Goal: Check status: Check status

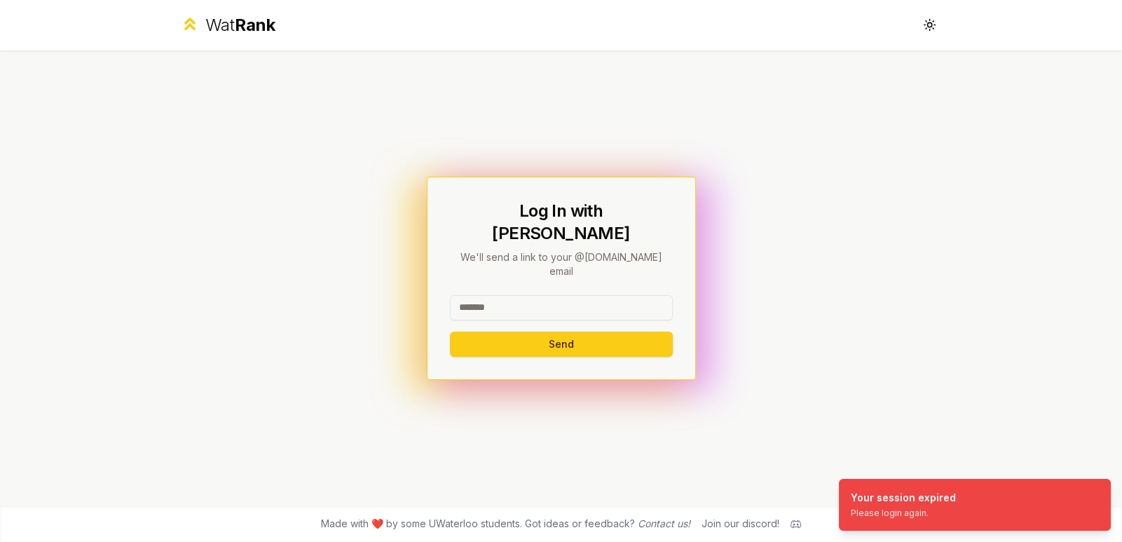
click at [555, 295] on input at bounding box center [561, 307] width 223 height 25
type input "******"
click at [458, 331] on button "Send" at bounding box center [561, 343] width 223 height 25
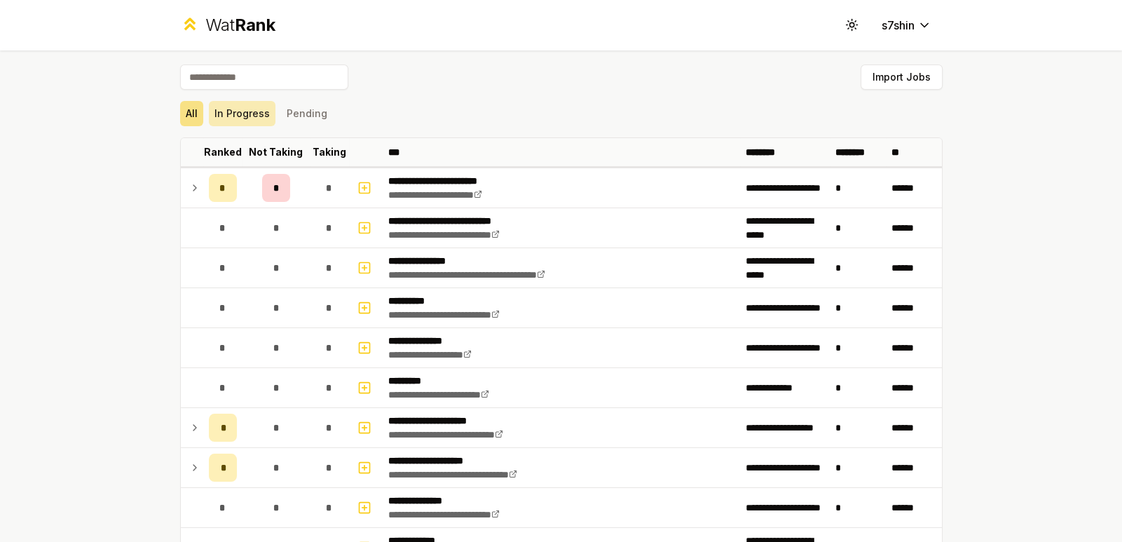
click at [257, 110] on button "In Progress" at bounding box center [242, 113] width 67 height 25
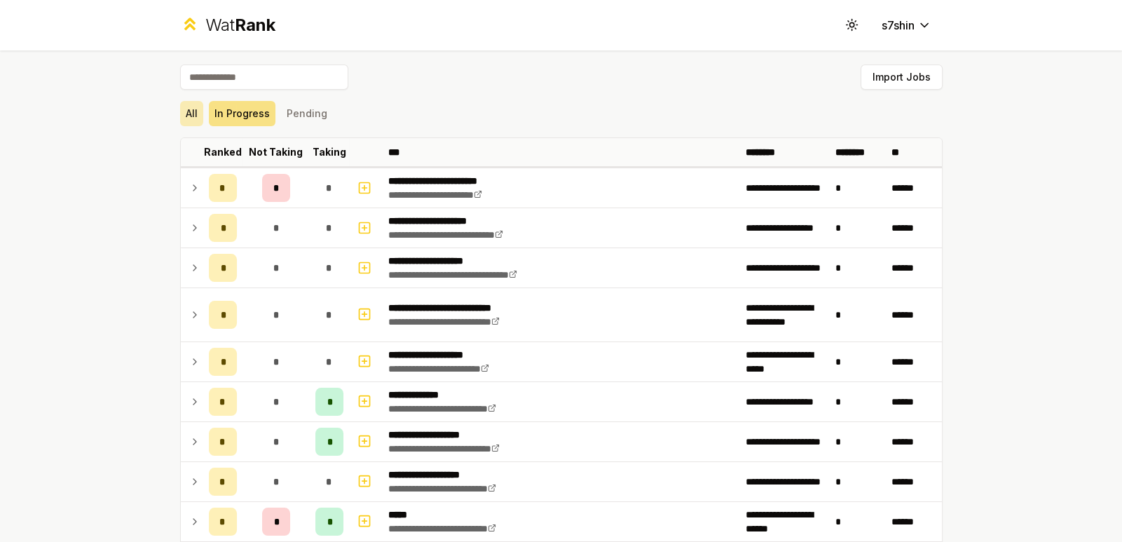
click at [191, 109] on button "All" at bounding box center [191, 113] width 23 height 25
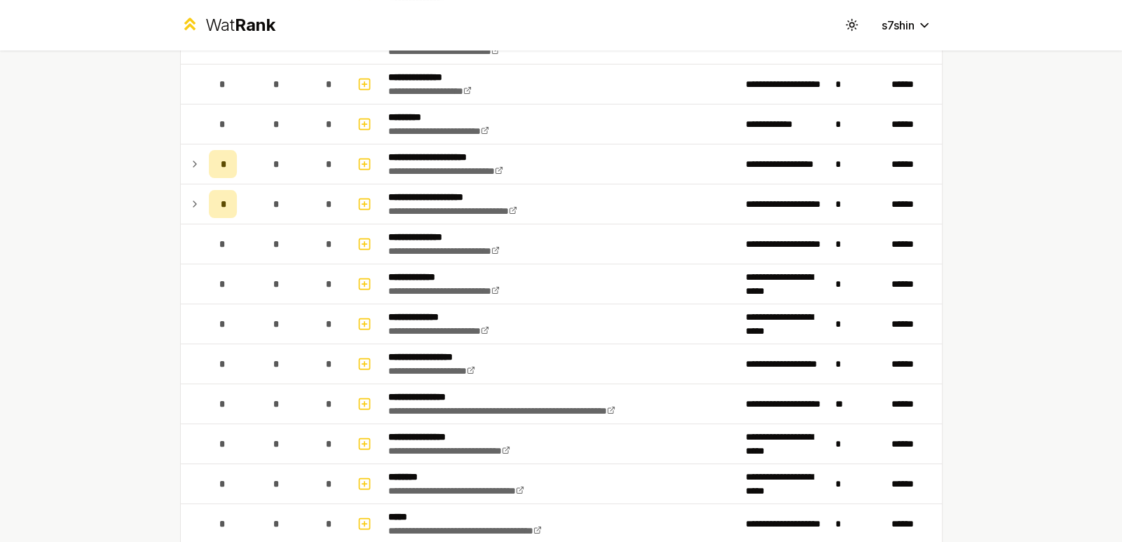
scroll to position [280, 0]
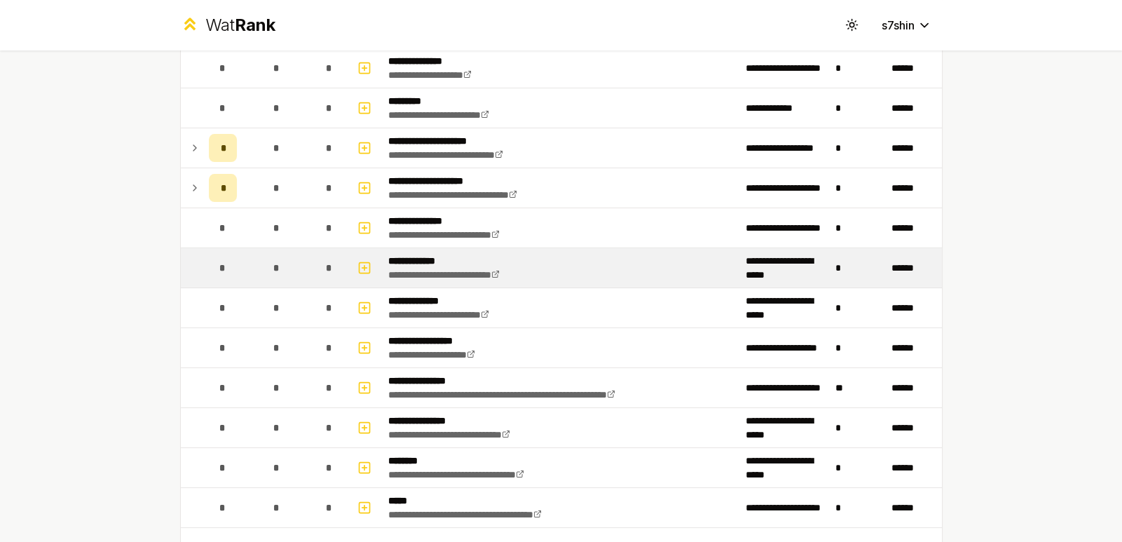
click at [209, 265] on div "*" at bounding box center [223, 268] width 28 height 28
drag, startPoint x: 208, startPoint y: 261, endPoint x: 190, endPoint y: 261, distance: 18.2
click at [188, 261] on td at bounding box center [192, 267] width 22 height 39
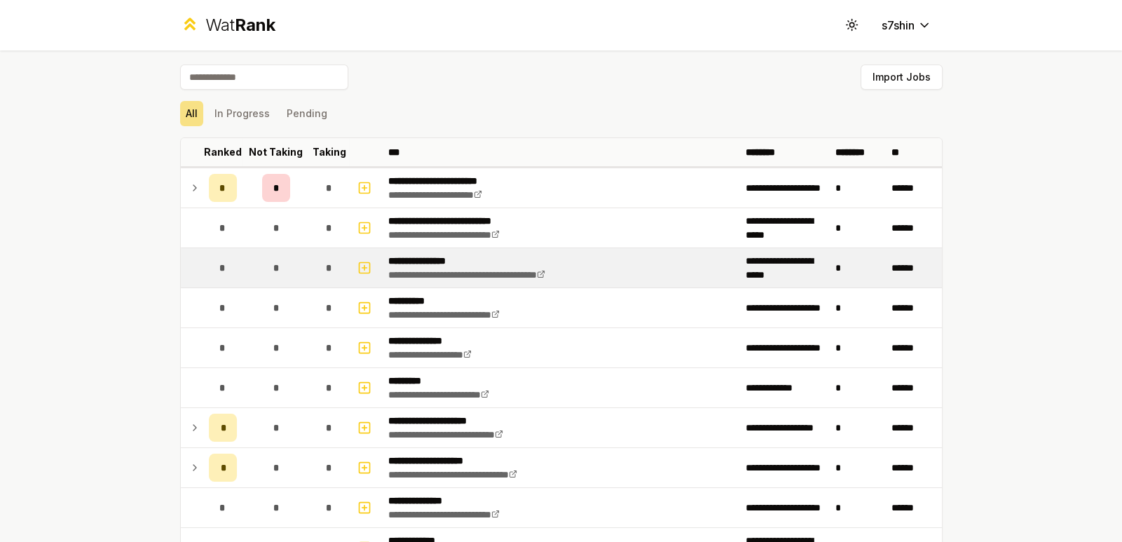
scroll to position [350, 0]
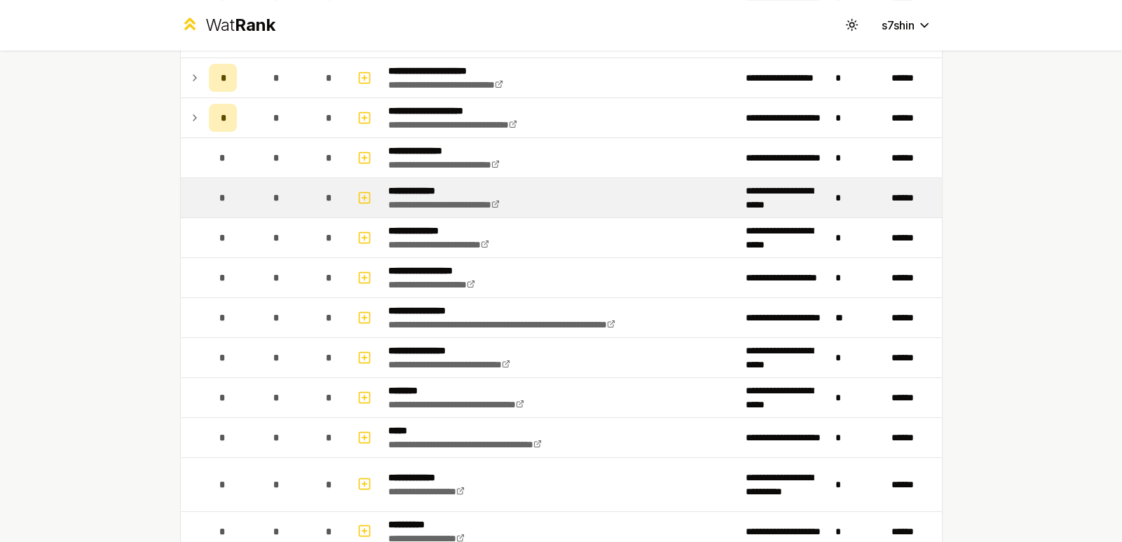
click at [219, 199] on span "*" at bounding box center [222, 198] width 6 height 14
click at [220, 198] on span "*" at bounding box center [222, 198] width 6 height 14
click at [332, 191] on div "*" at bounding box center [329, 198] width 28 height 28
click at [358, 193] on icon "button" at bounding box center [364, 197] width 14 height 17
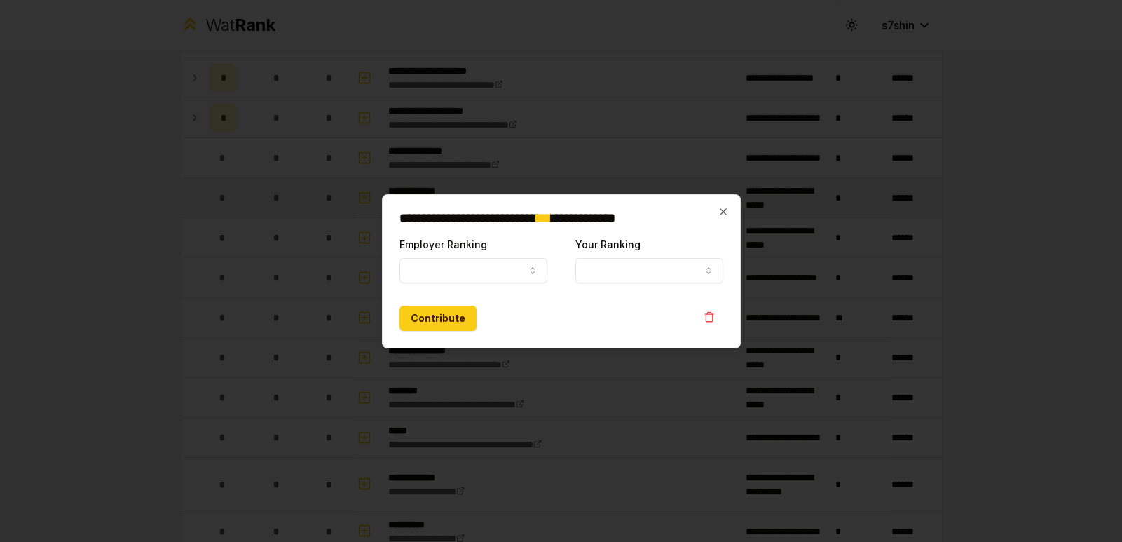
select select
click at [519, 265] on button "Employer Ranking" at bounding box center [473, 269] width 148 height 25
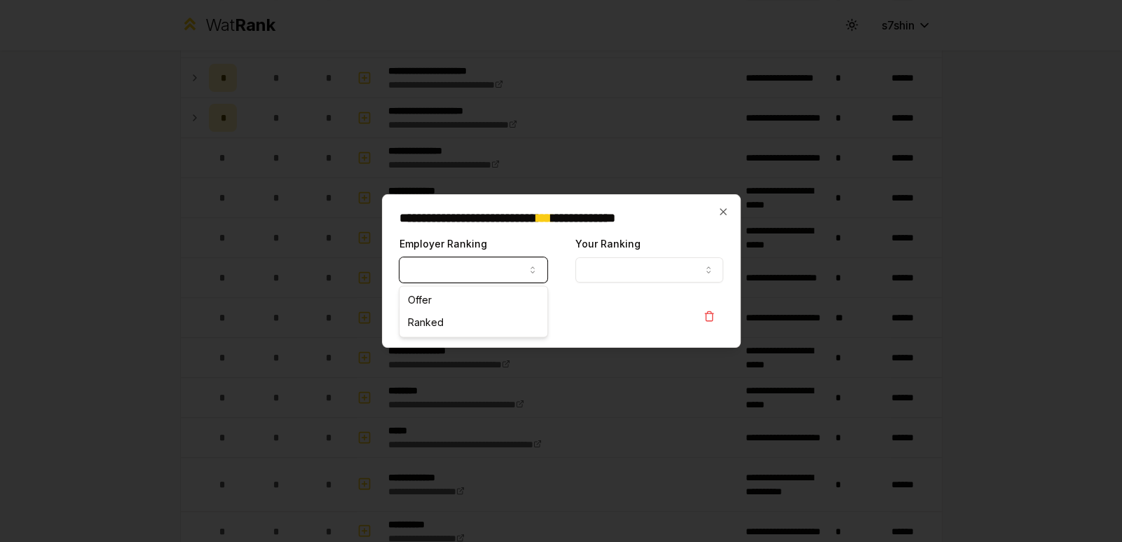
click at [669, 257] on button "Your Ranking" at bounding box center [649, 269] width 148 height 25
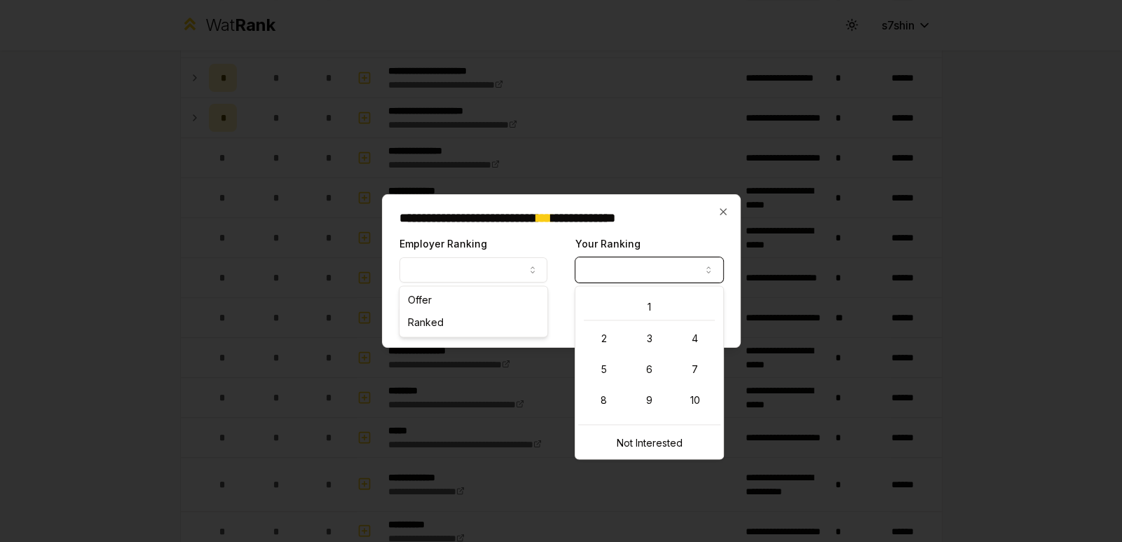
click at [675, 226] on div "**********" at bounding box center [561, 271] width 359 height 154
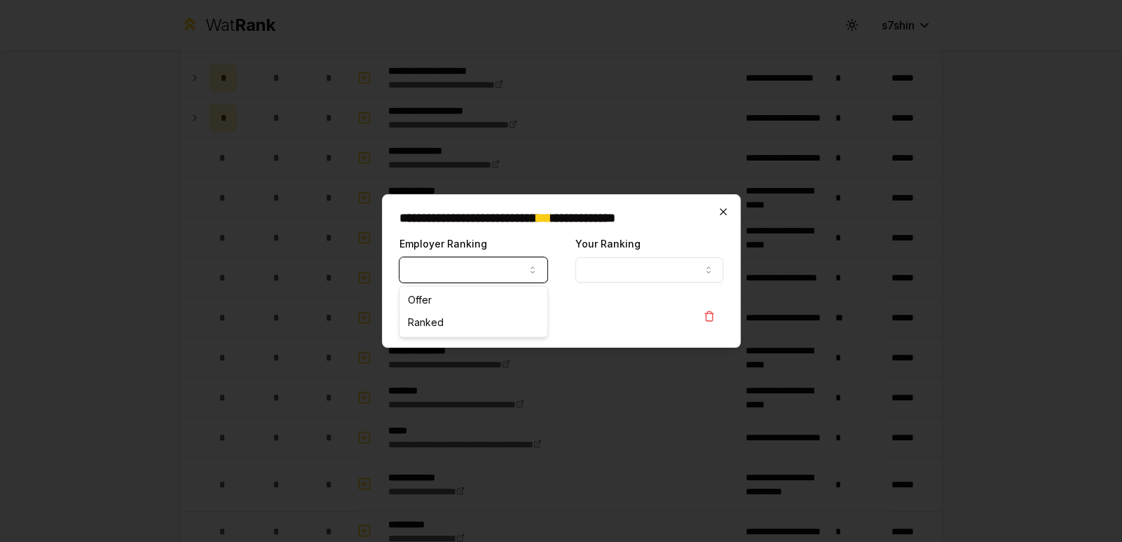
click at [718, 209] on icon "button" at bounding box center [723, 211] width 11 height 11
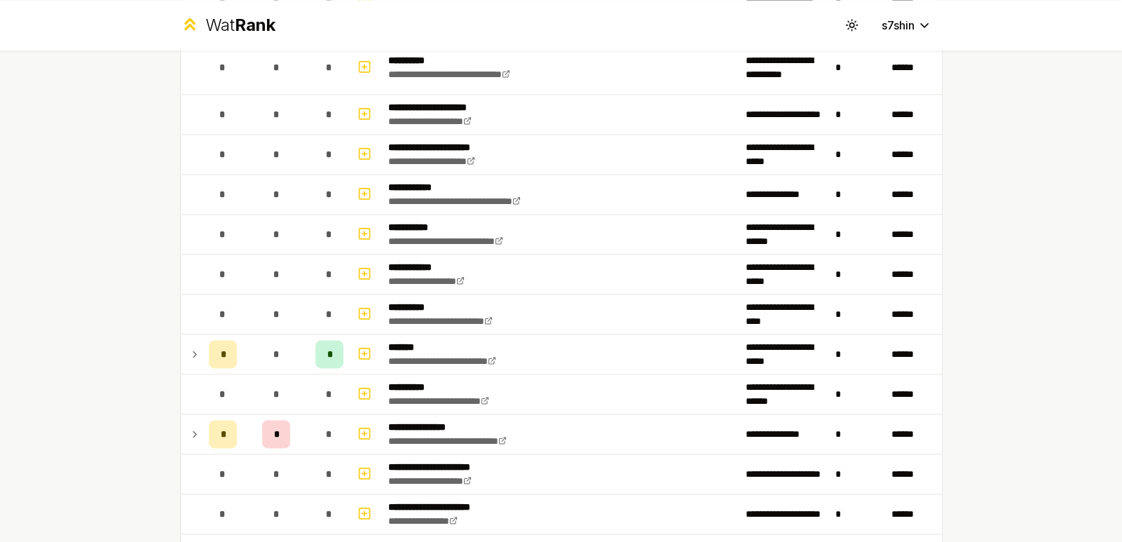
scroll to position [2522, 0]
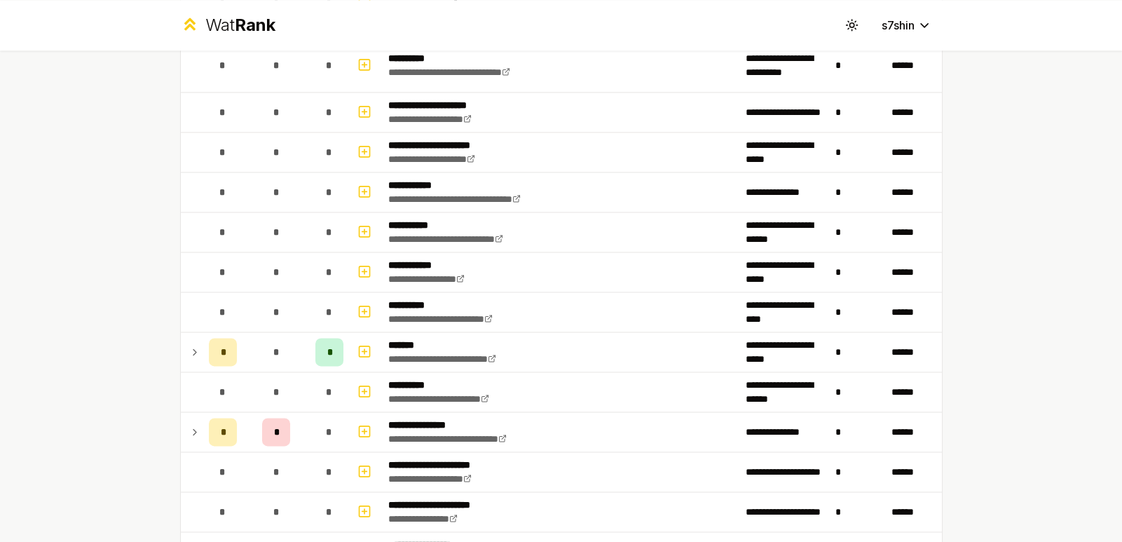
click at [561, 181] on td "**********" at bounding box center [561, 191] width 357 height 39
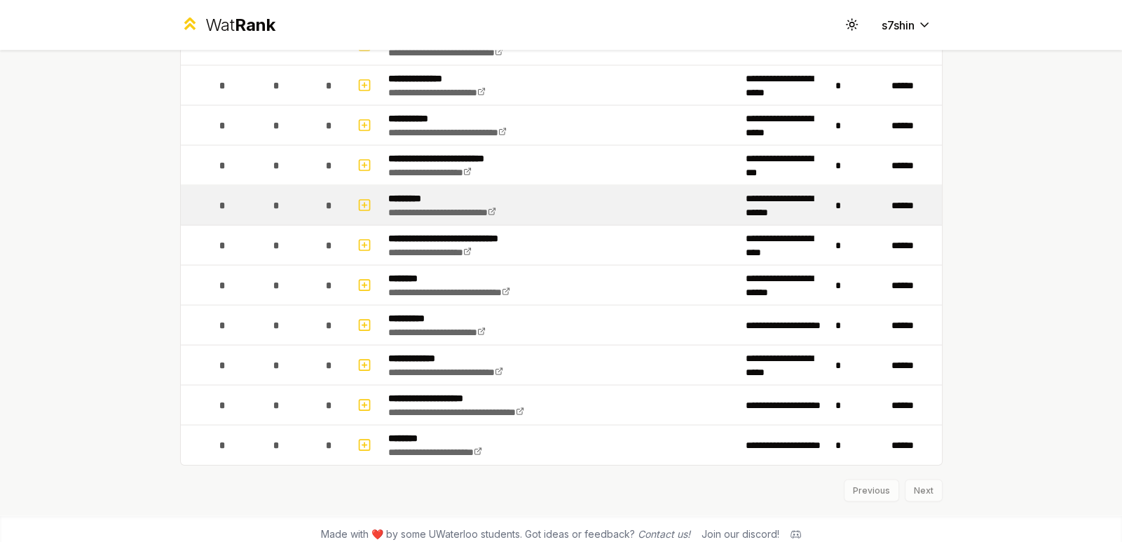
scroll to position [1319, 0]
